Goal: Information Seeking & Learning: Understand process/instructions

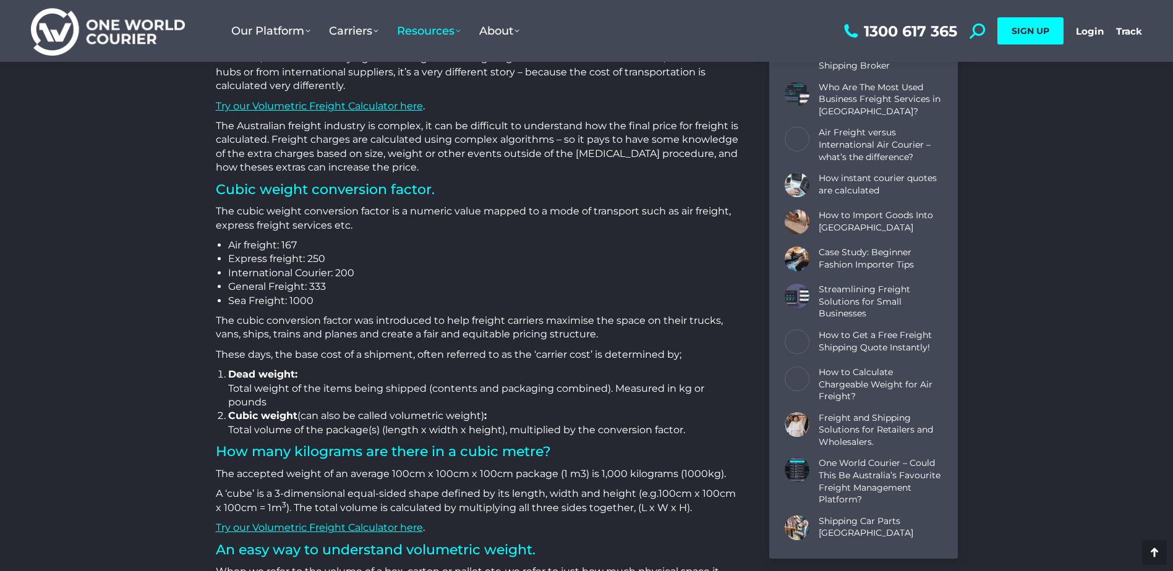
scroll to position [618, 0]
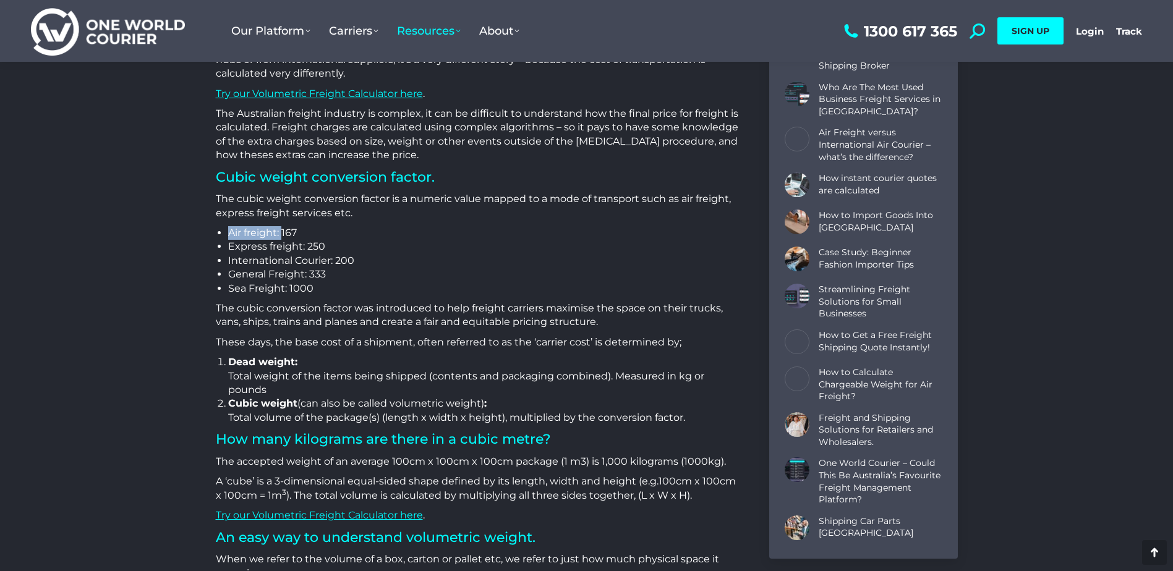
drag, startPoint x: 231, startPoint y: 234, endPoint x: 283, endPoint y: 236, distance: 52.0
click at [283, 236] on li "Air freight: 167" at bounding box center [483, 233] width 510 height 14
drag, startPoint x: 283, startPoint y: 236, endPoint x: 240, endPoint y: 270, distance: 54.1
click at [240, 270] on li "General Freight: 333" at bounding box center [483, 275] width 510 height 14
drag, startPoint x: 229, startPoint y: 272, endPoint x: 327, endPoint y: 273, distance: 98.3
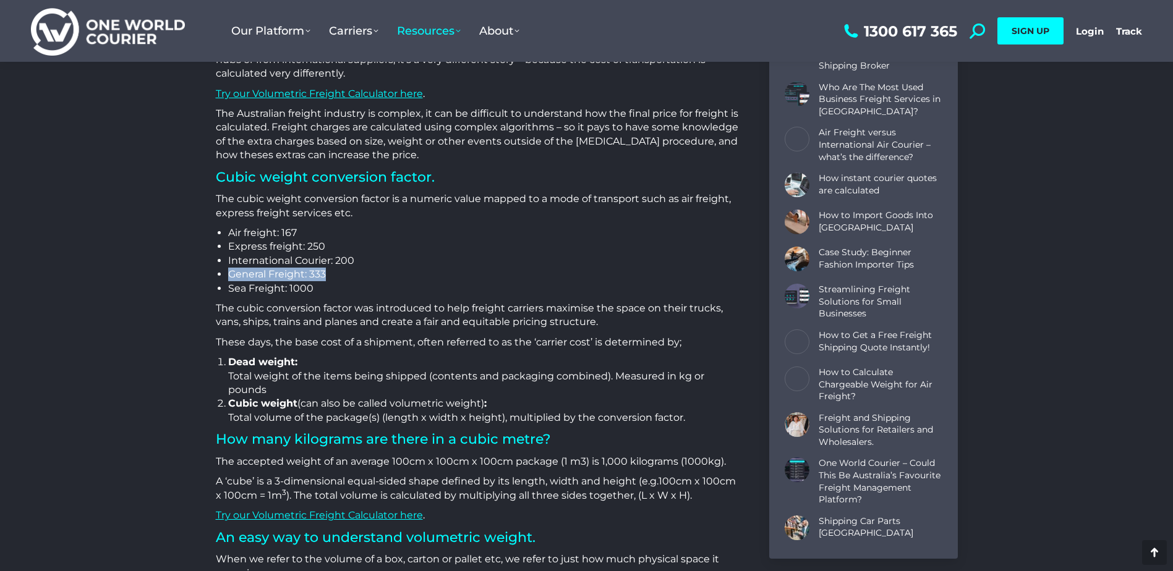
click at [327, 273] on li "General Freight: 333" at bounding box center [483, 275] width 510 height 14
drag, startPoint x: 327, startPoint y: 273, endPoint x: 357, endPoint y: 279, distance: 30.9
click at [357, 279] on li "General Freight: 333" at bounding box center [483, 275] width 510 height 14
drag, startPoint x: 232, startPoint y: 246, endPoint x: 324, endPoint y: 247, distance: 92.1
click at [324, 247] on li "Express freight: 250" at bounding box center [483, 247] width 510 height 14
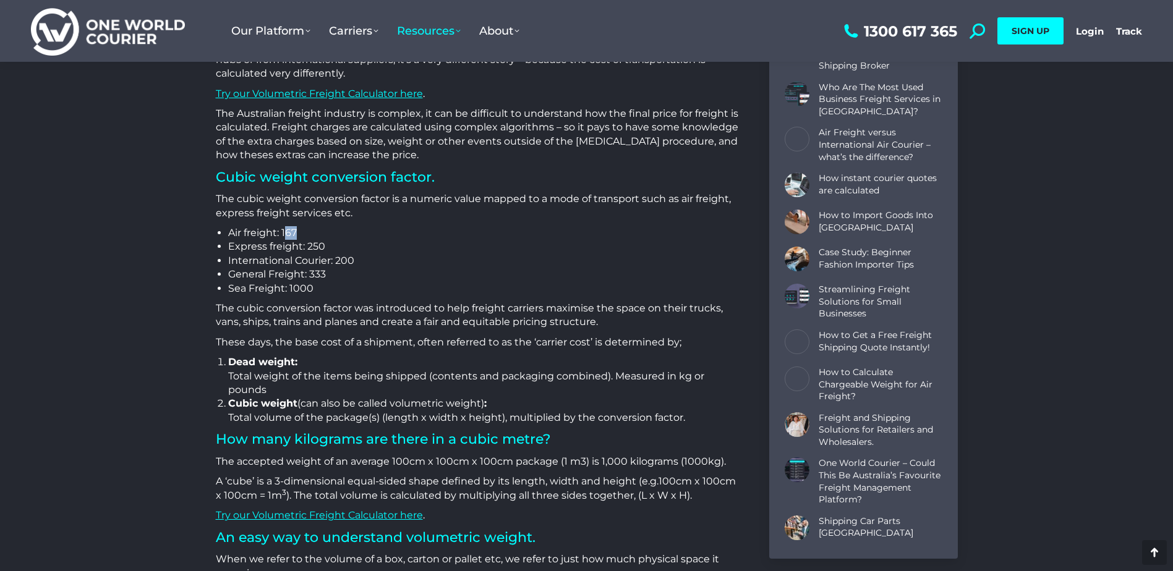
drag, startPoint x: 324, startPoint y: 247, endPoint x: 284, endPoint y: 226, distance: 44.8
click at [284, 226] on li "Air freight: 167" at bounding box center [483, 233] width 510 height 14
drag, startPoint x: 328, startPoint y: 276, endPoint x: 308, endPoint y: 271, distance: 20.0
click at [308, 271] on li "General Freight: 333" at bounding box center [483, 275] width 510 height 14
drag, startPoint x: 308, startPoint y: 271, endPoint x: 291, endPoint y: 288, distance: 24.9
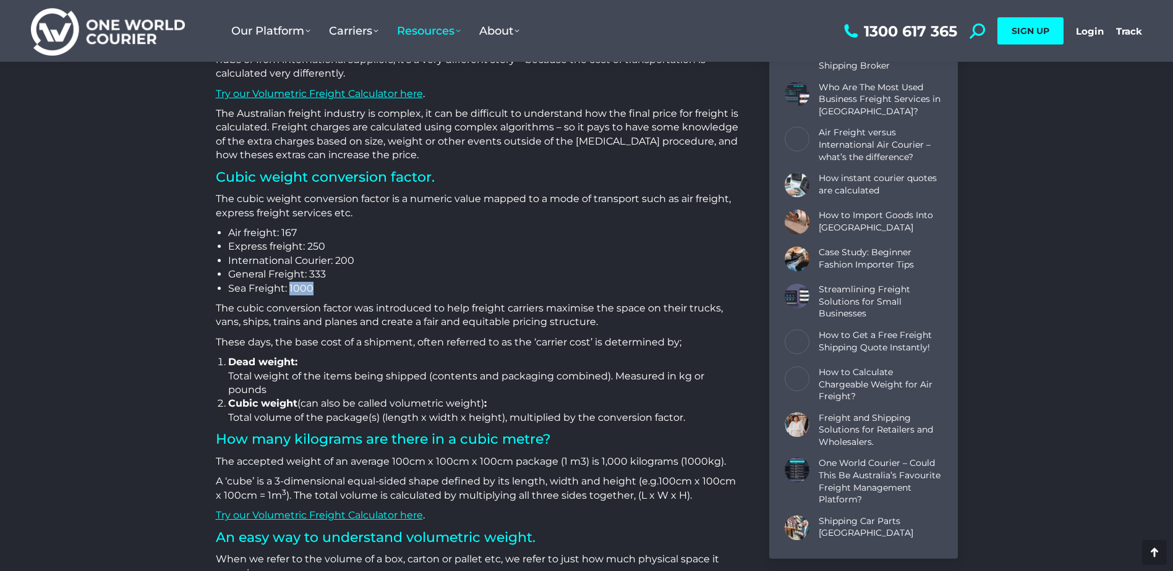
click at [291, 288] on li "Sea Freight: 1000" at bounding box center [483, 289] width 510 height 14
drag, startPoint x: 291, startPoint y: 288, endPoint x: 327, endPoint y: 283, distance: 36.8
click at [327, 287] on li "Sea Freight: 1000" at bounding box center [483, 289] width 510 height 14
drag, startPoint x: 327, startPoint y: 274, endPoint x: 310, endPoint y: 271, distance: 16.9
click at [310, 271] on li "General Freight: 333" at bounding box center [483, 275] width 510 height 14
